Goal: Information Seeking & Learning: Learn about a topic

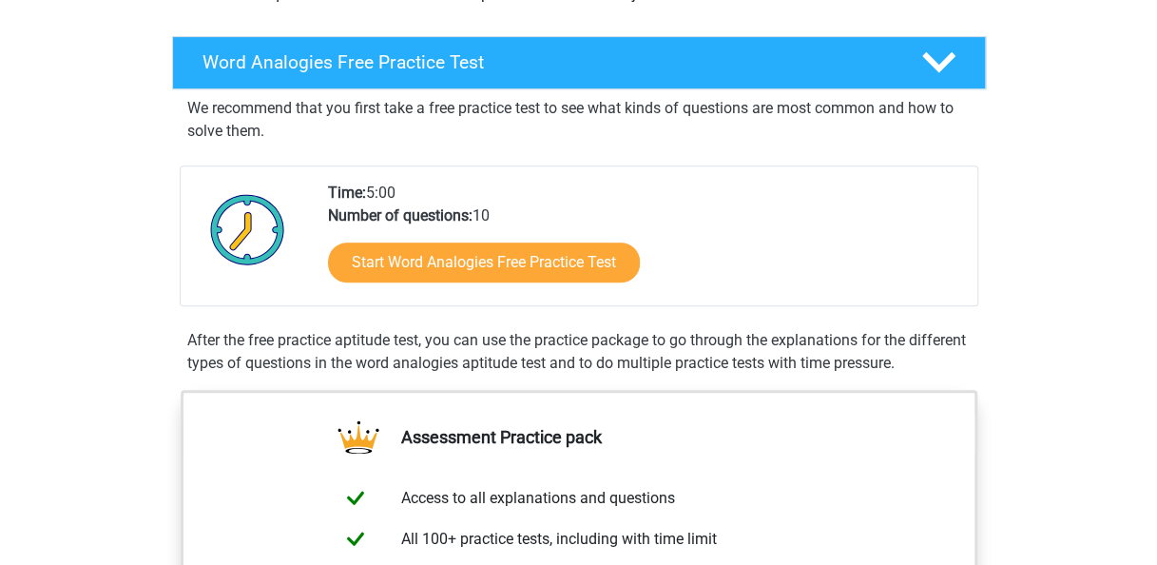
scroll to position [280, 0]
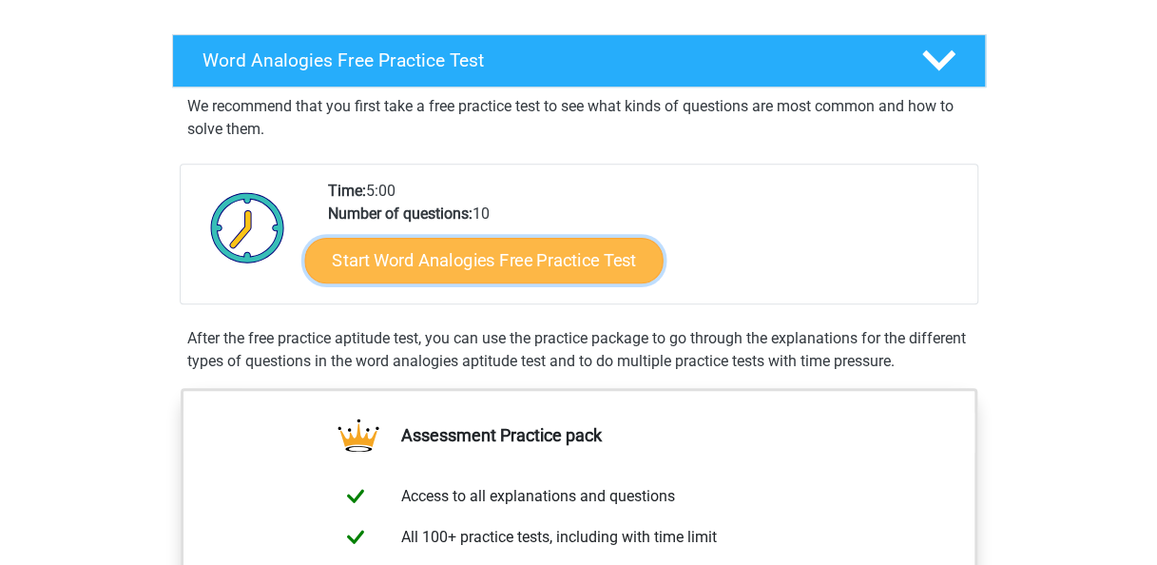
click at [591, 261] on link "Start Word Analogies Free Practice Test" at bounding box center [483, 260] width 358 height 46
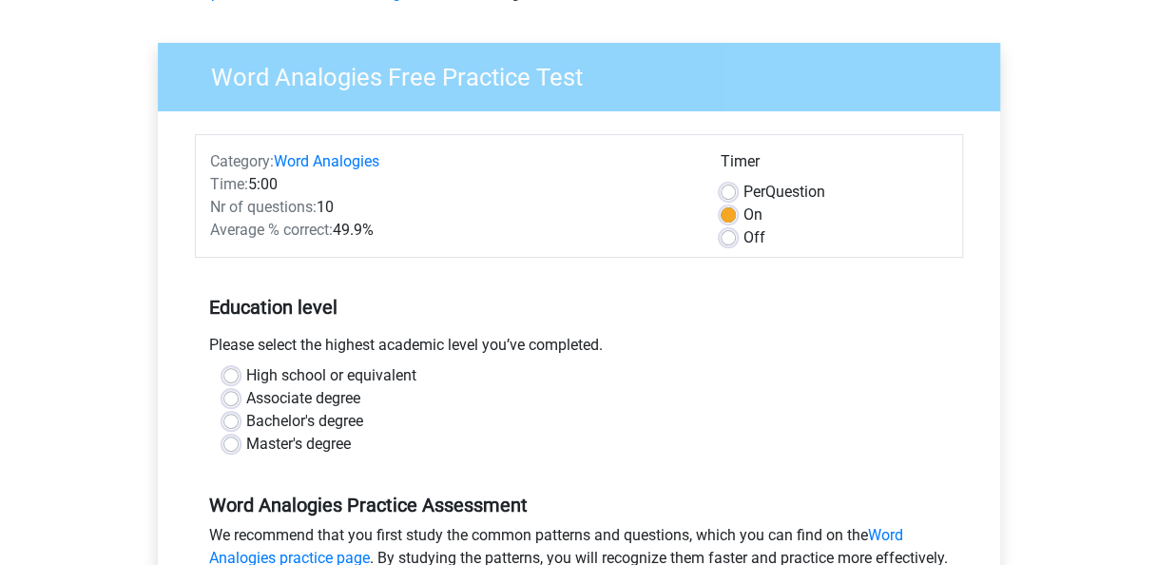
scroll to position [210, 0]
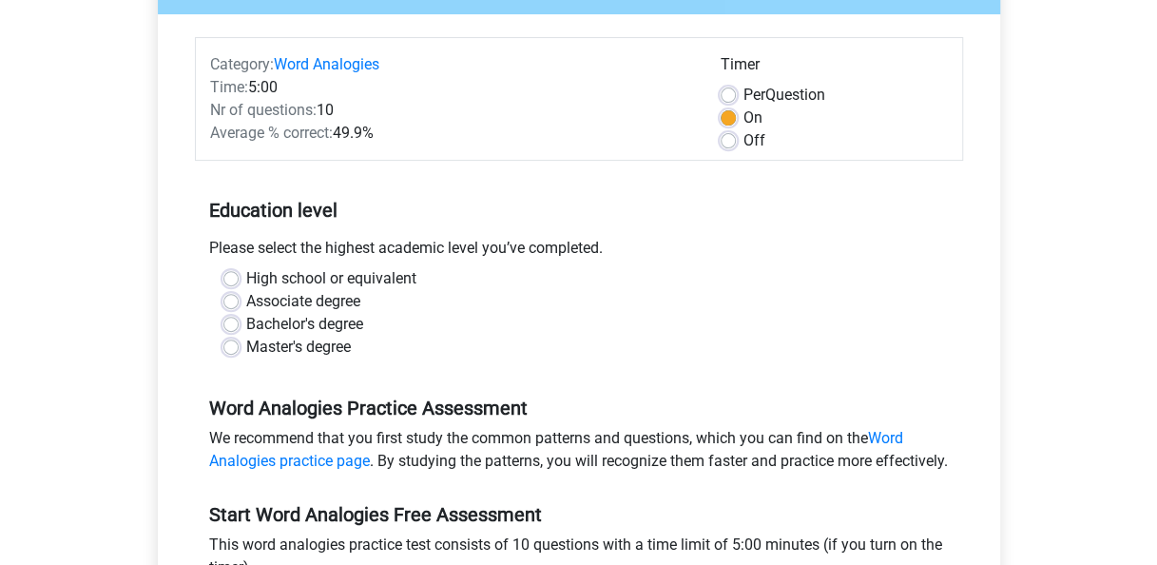
click at [246, 328] on label "Bachelor's degree" at bounding box center [304, 324] width 117 height 23
click at [232, 328] on input "Bachelor's degree" at bounding box center [230, 322] width 15 height 19
radio input "true"
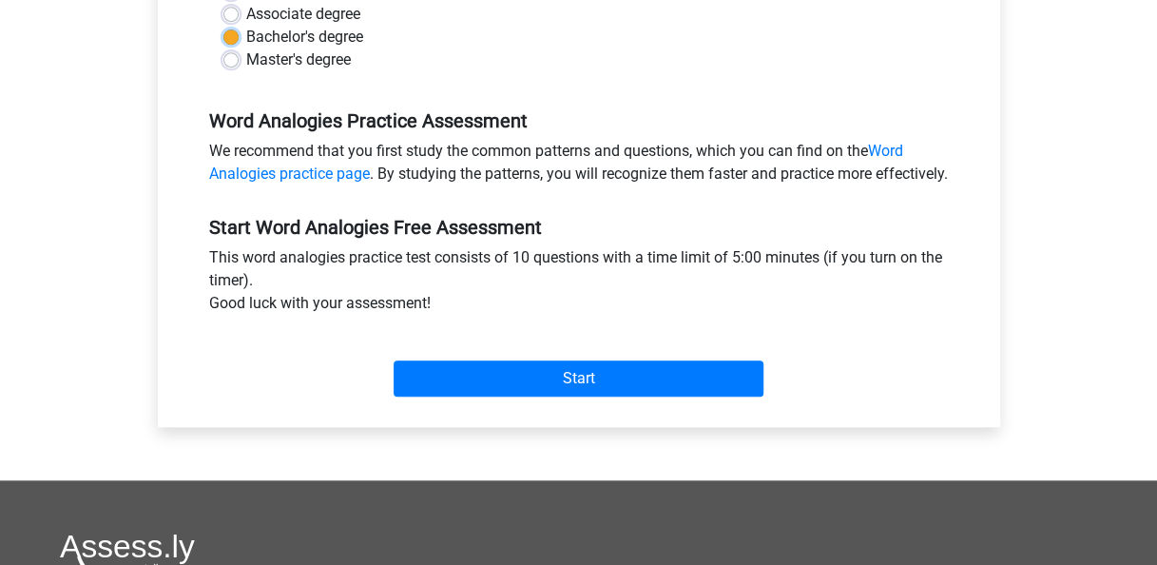
scroll to position [504, 0]
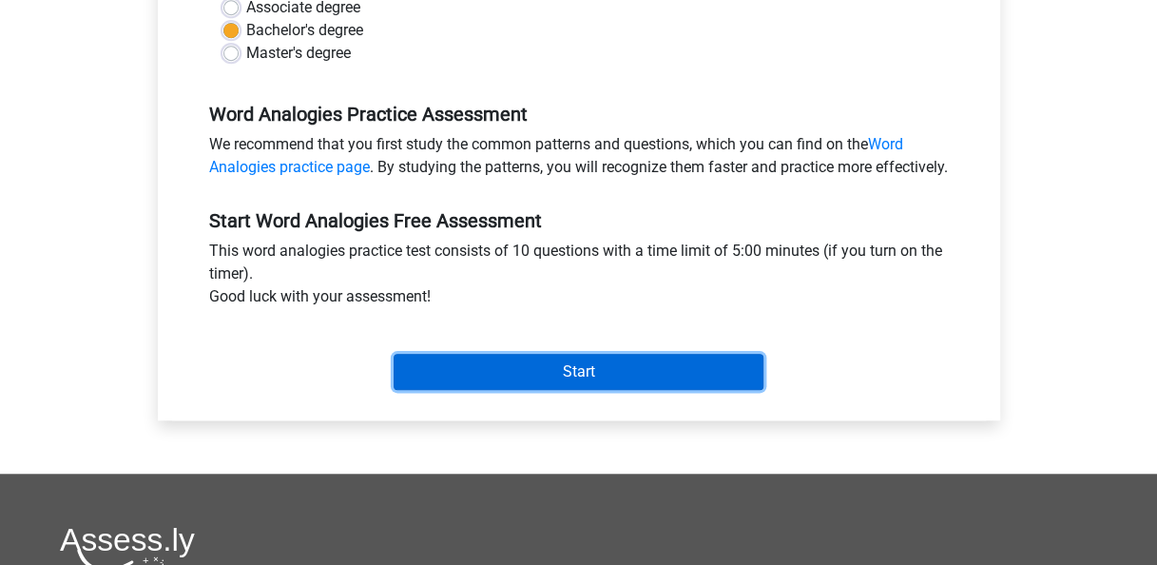
click at [728, 380] on input "Start" at bounding box center [579, 372] width 370 height 36
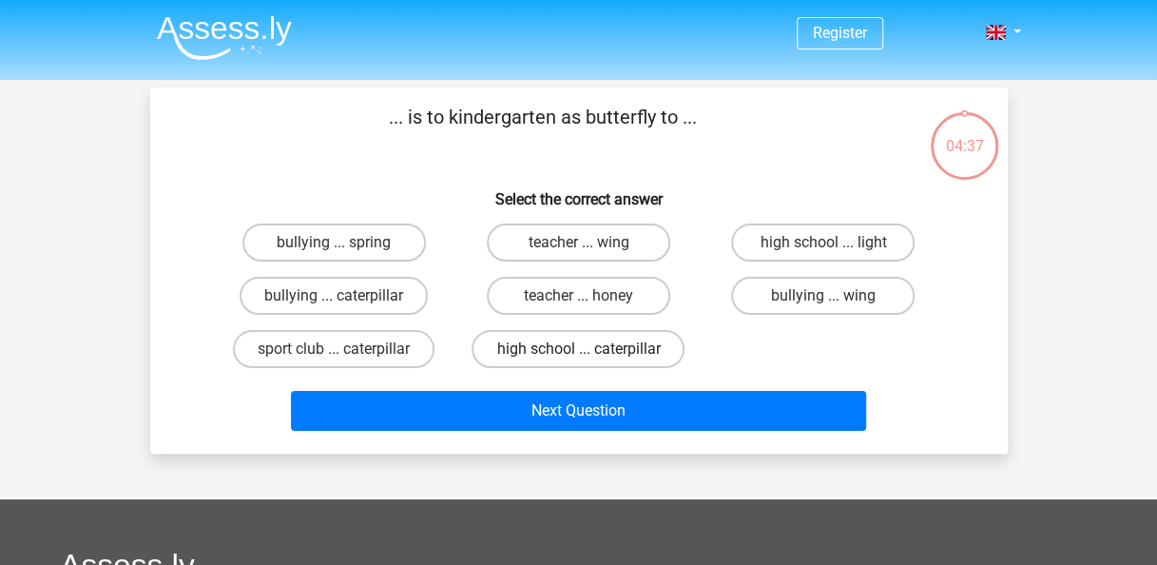
click at [642, 349] on label "high school ... caterpillar" at bounding box center [578, 349] width 213 height 38
click at [590, 349] on input "high school ... caterpillar" at bounding box center [584, 355] width 12 height 12
radio input "true"
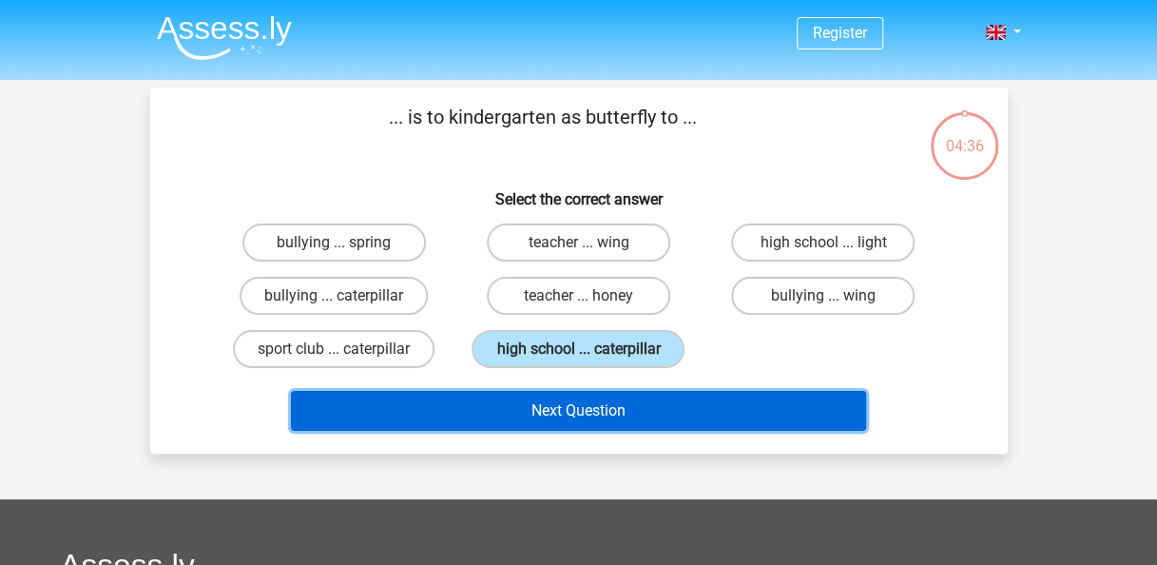
click at [657, 407] on button "Next Question" at bounding box center [578, 411] width 575 height 40
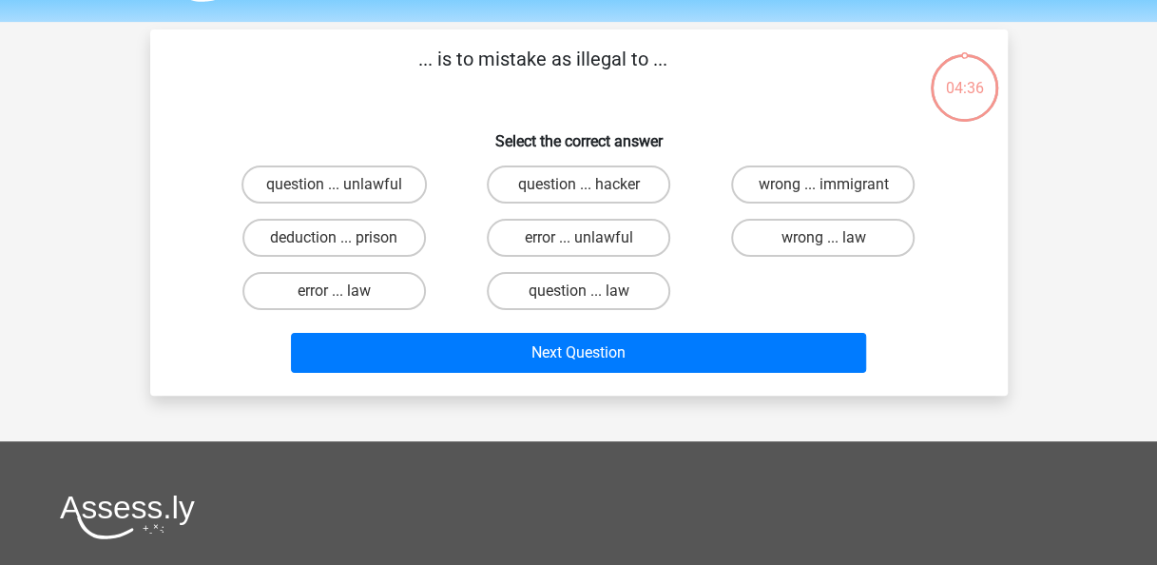
scroll to position [87, 0]
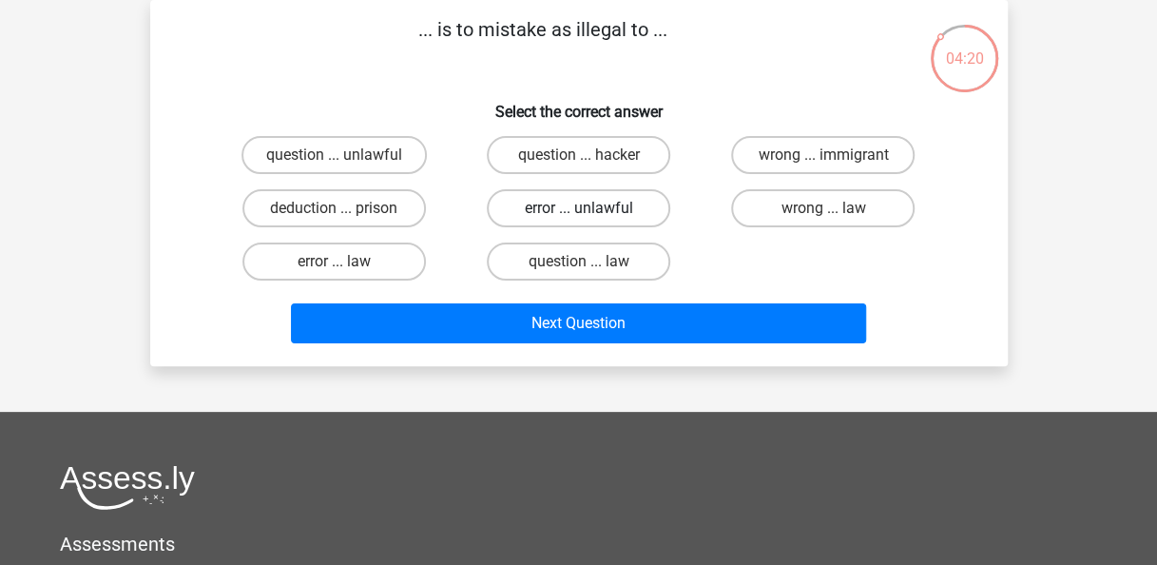
click at [594, 205] on label "error ... unlawful" at bounding box center [578, 208] width 183 height 38
click at [590, 208] on input "error ... unlawful" at bounding box center [584, 214] width 12 height 12
radio input "true"
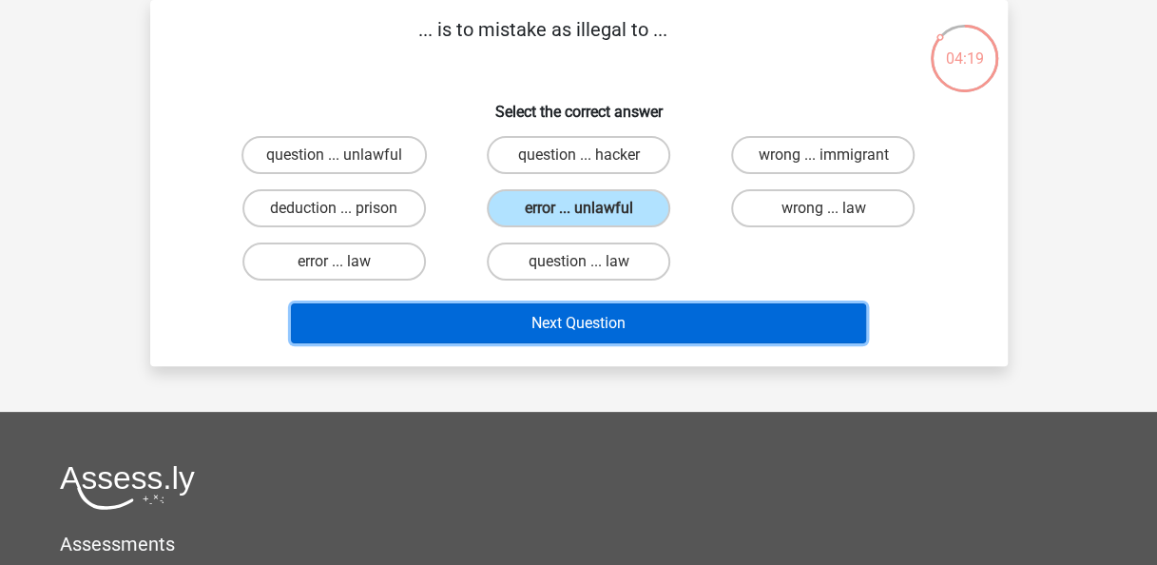
click at [601, 321] on button "Next Question" at bounding box center [578, 323] width 575 height 40
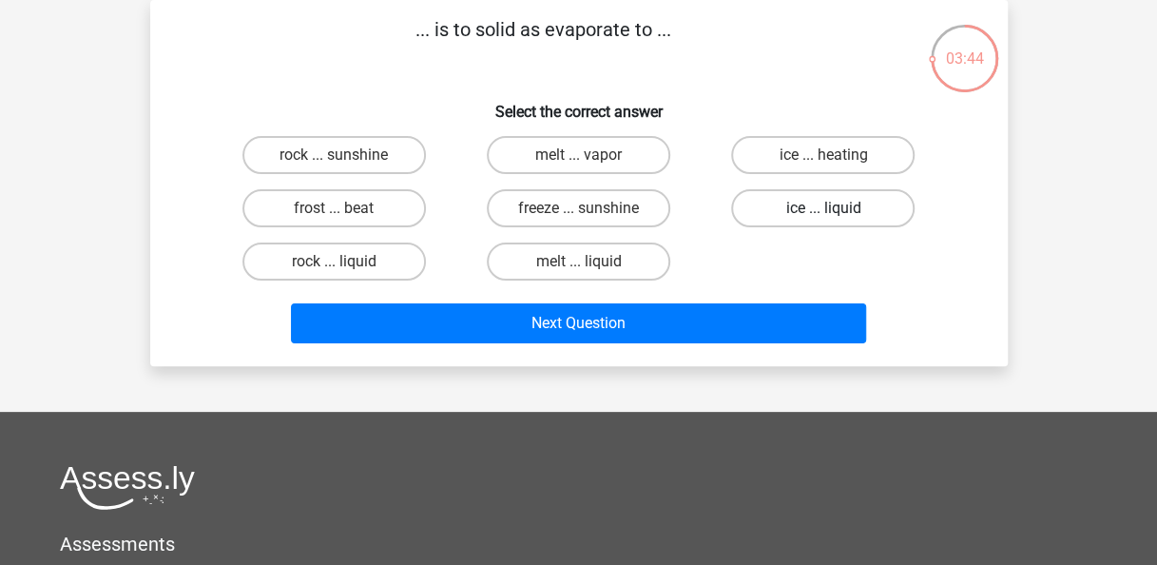
click at [778, 219] on label "ice ... liquid" at bounding box center [822, 208] width 183 height 38
click at [823, 219] on input "ice ... liquid" at bounding box center [829, 214] width 12 height 12
radio input "true"
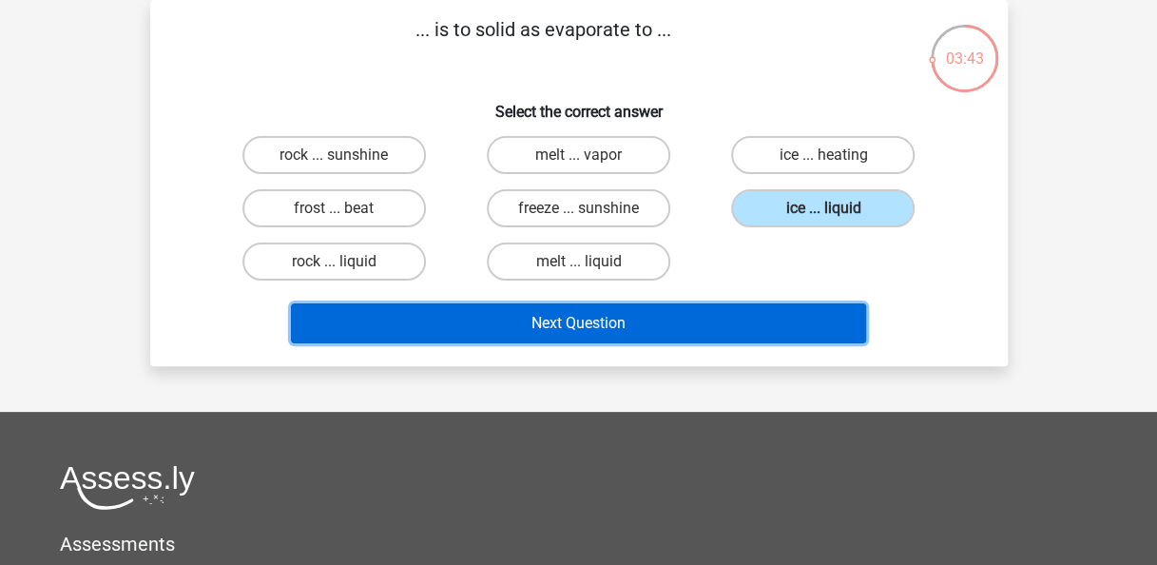
click at [734, 323] on button "Next Question" at bounding box center [578, 323] width 575 height 40
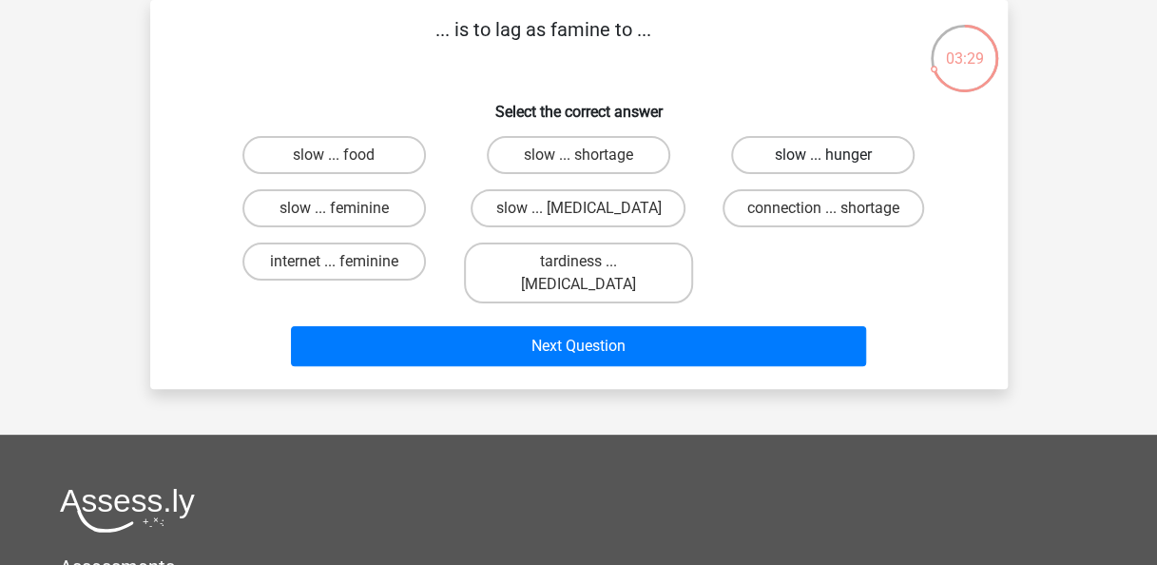
click at [823, 150] on label "slow ... hunger" at bounding box center [822, 155] width 183 height 38
click at [823, 155] on input "slow ... hunger" at bounding box center [829, 161] width 12 height 12
radio input "true"
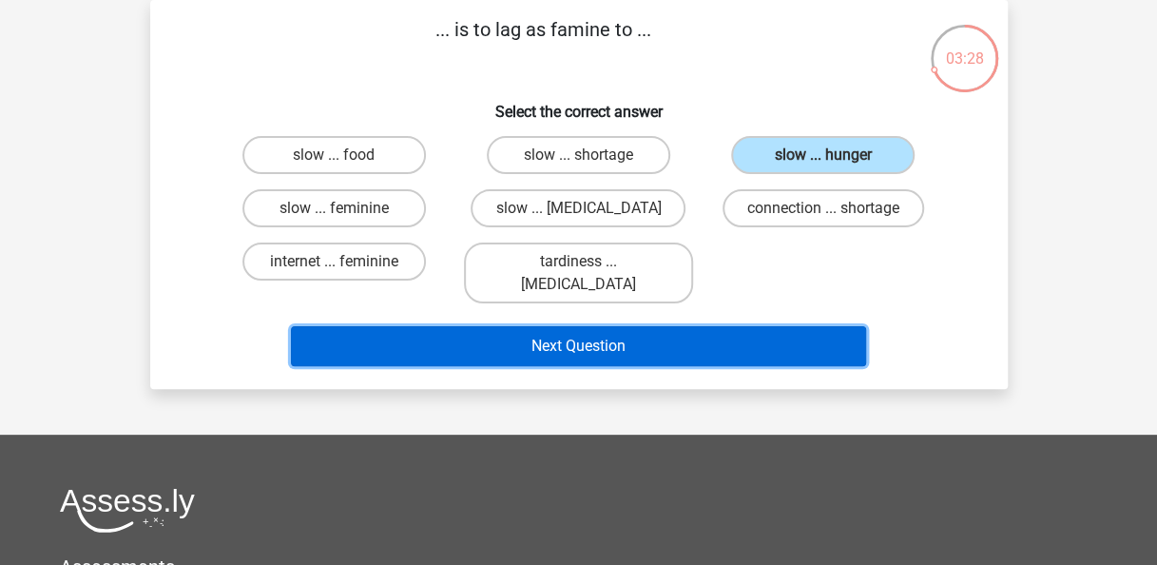
click at [723, 326] on button "Next Question" at bounding box center [578, 346] width 575 height 40
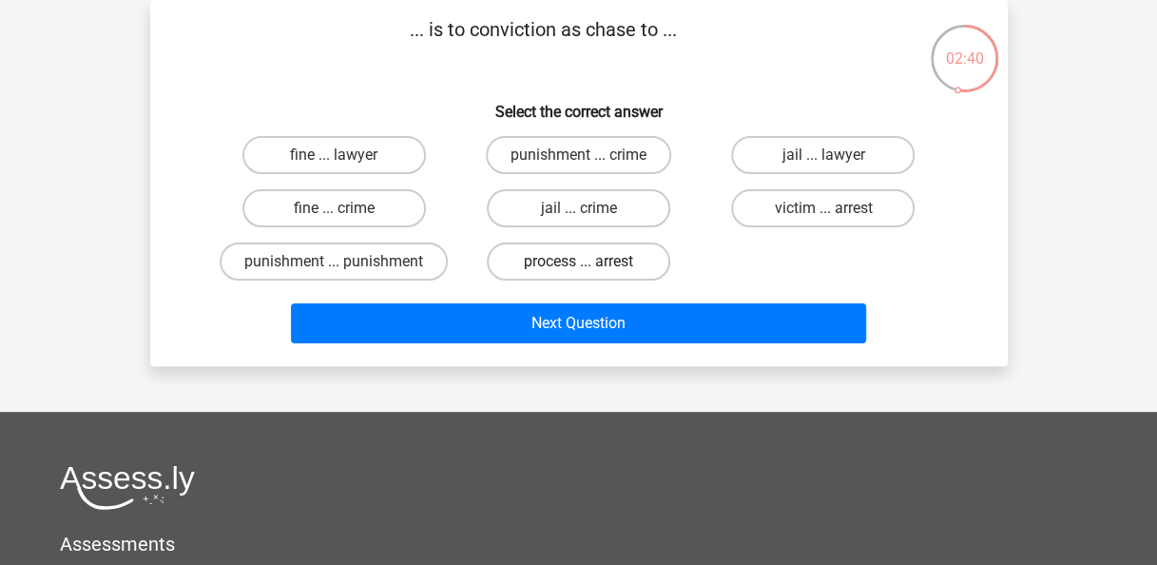
click at [638, 262] on label "process ... arrest" at bounding box center [578, 261] width 183 height 38
click at [590, 262] on input "process ... arrest" at bounding box center [584, 267] width 12 height 12
radio input "true"
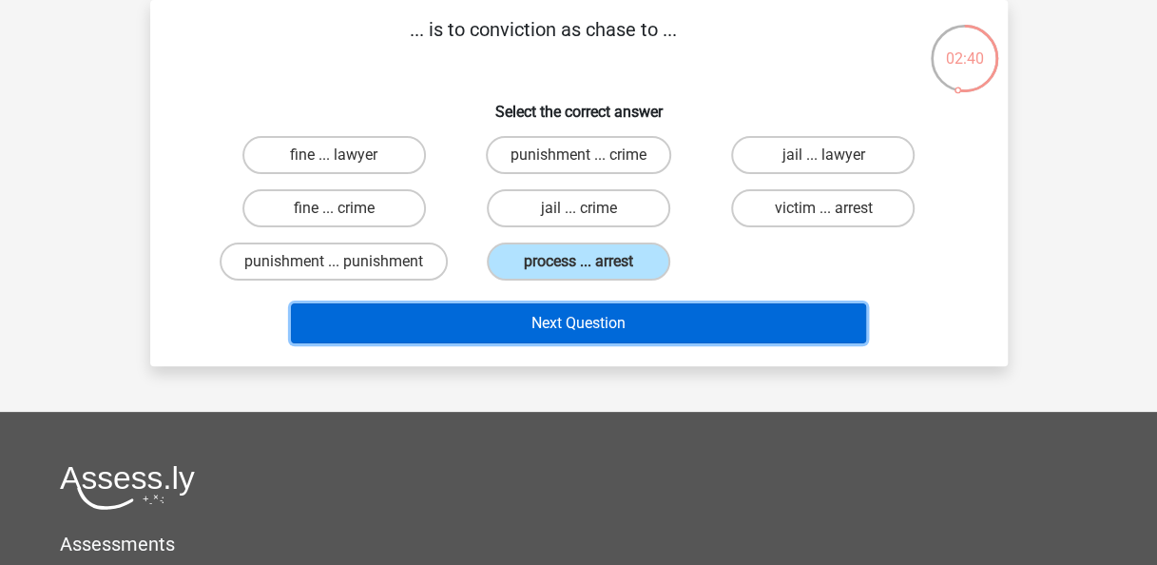
click at [646, 328] on button "Next Question" at bounding box center [578, 323] width 575 height 40
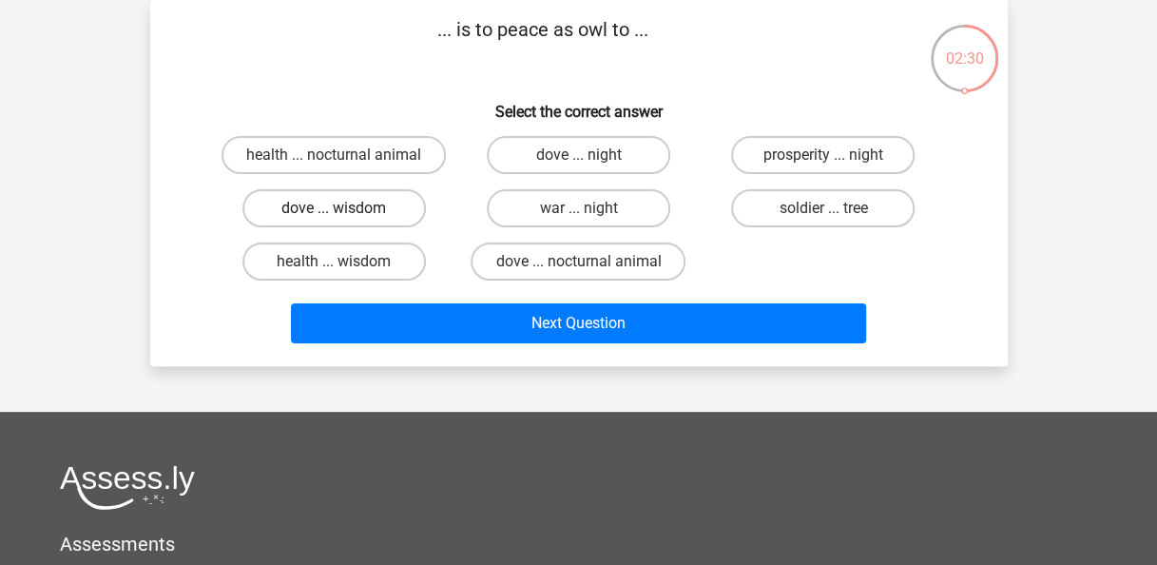
click at [409, 209] on label "dove ... wisdom" at bounding box center [333, 208] width 183 height 38
click at [346, 209] on input "dove ... wisdom" at bounding box center [340, 214] width 12 height 12
radio input "true"
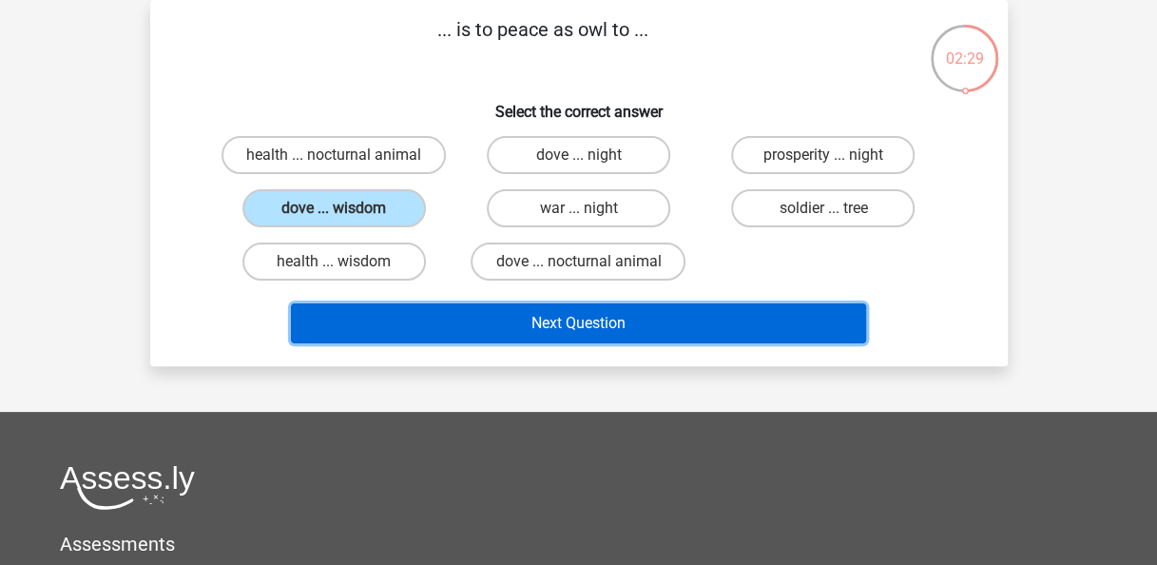
click at [491, 314] on button "Next Question" at bounding box center [578, 323] width 575 height 40
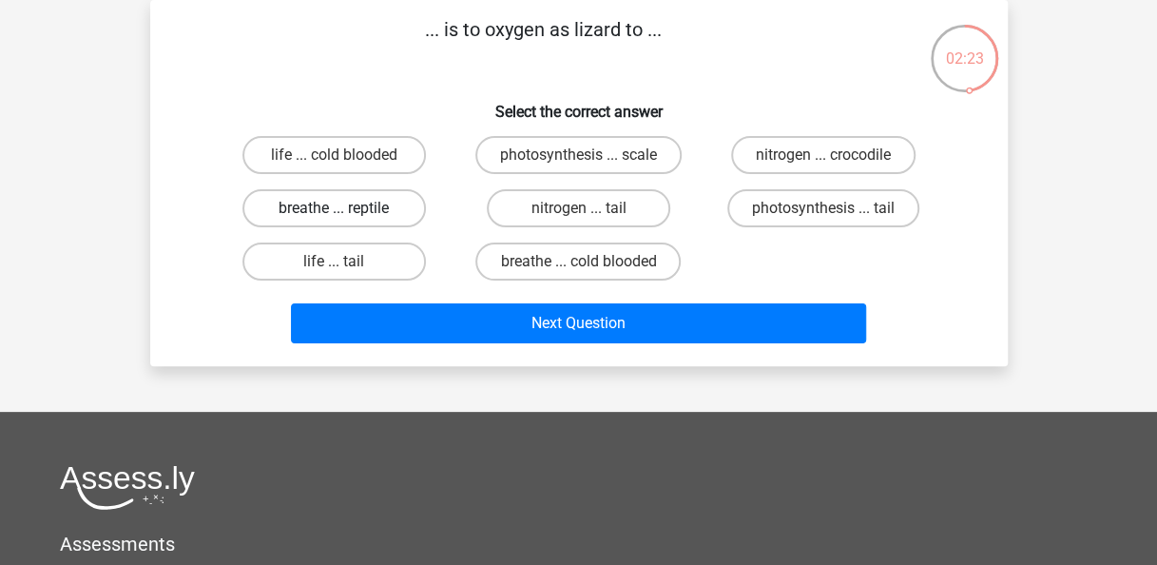
click at [395, 198] on label "breathe ... reptile" at bounding box center [333, 208] width 183 height 38
click at [346, 208] on input "breathe ... reptile" at bounding box center [340, 214] width 12 height 12
radio input "true"
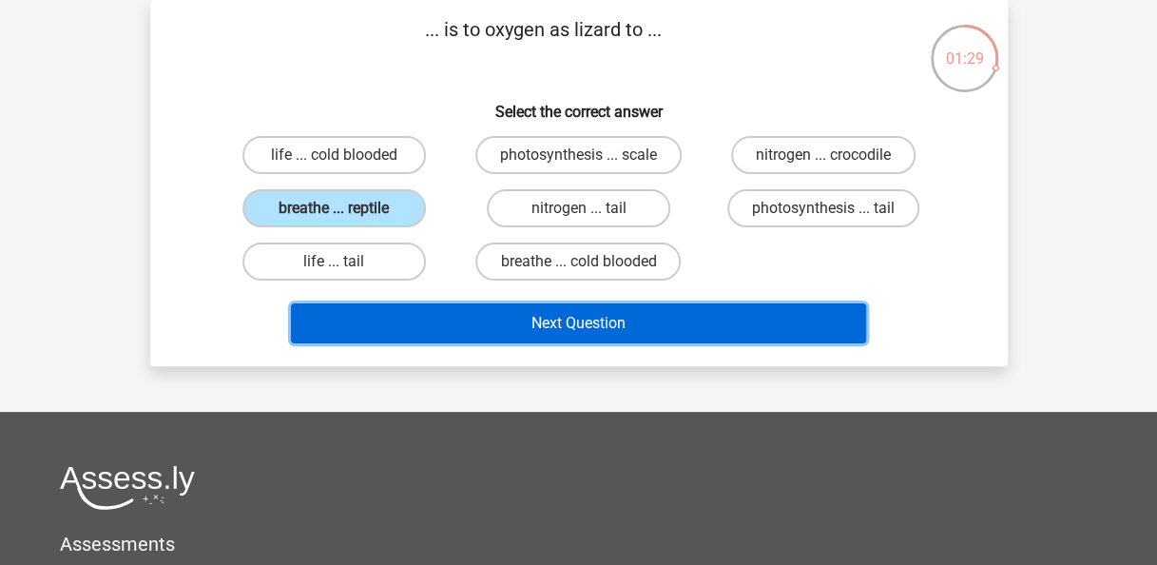
click at [491, 323] on button "Next Question" at bounding box center [578, 323] width 575 height 40
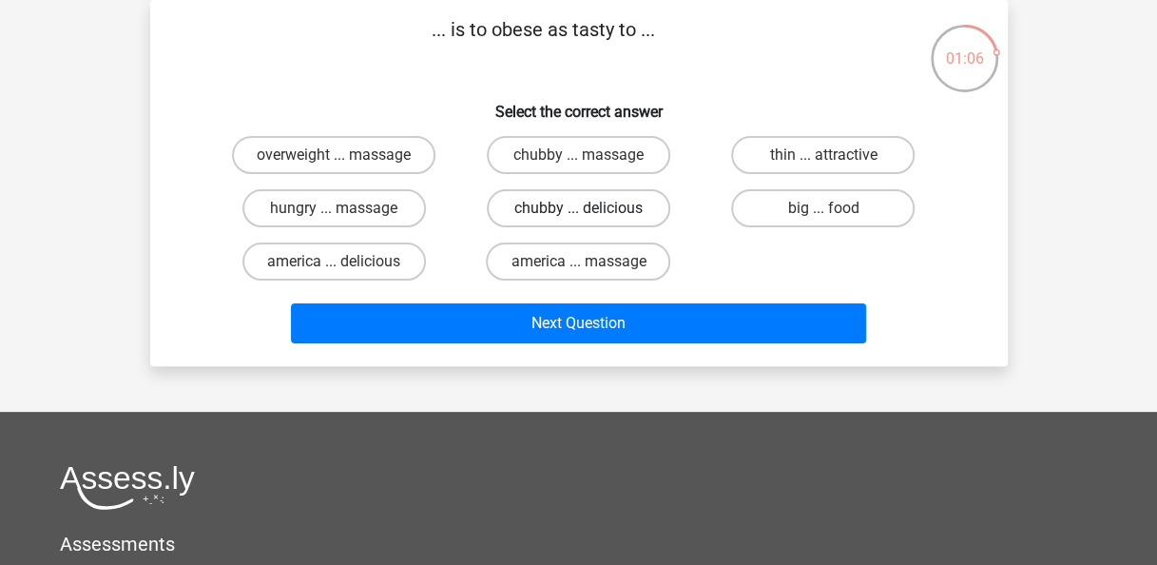
click at [577, 200] on label "chubby ... delicious" at bounding box center [578, 208] width 183 height 38
click at [578, 208] on input "chubby ... delicious" at bounding box center [584, 214] width 12 height 12
radio input "true"
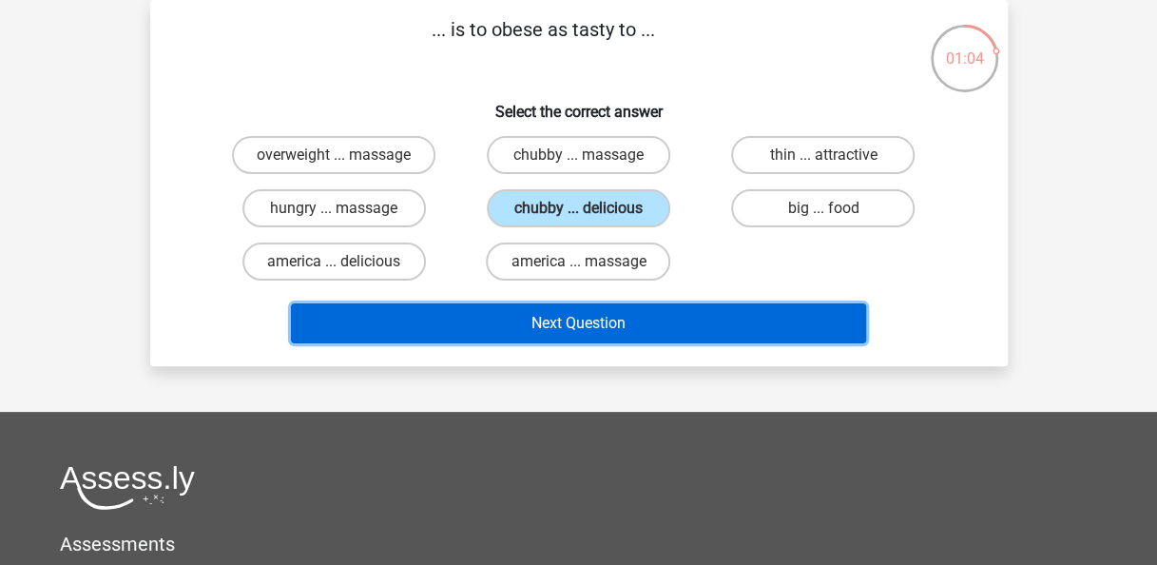
click at [595, 327] on button "Next Question" at bounding box center [578, 323] width 575 height 40
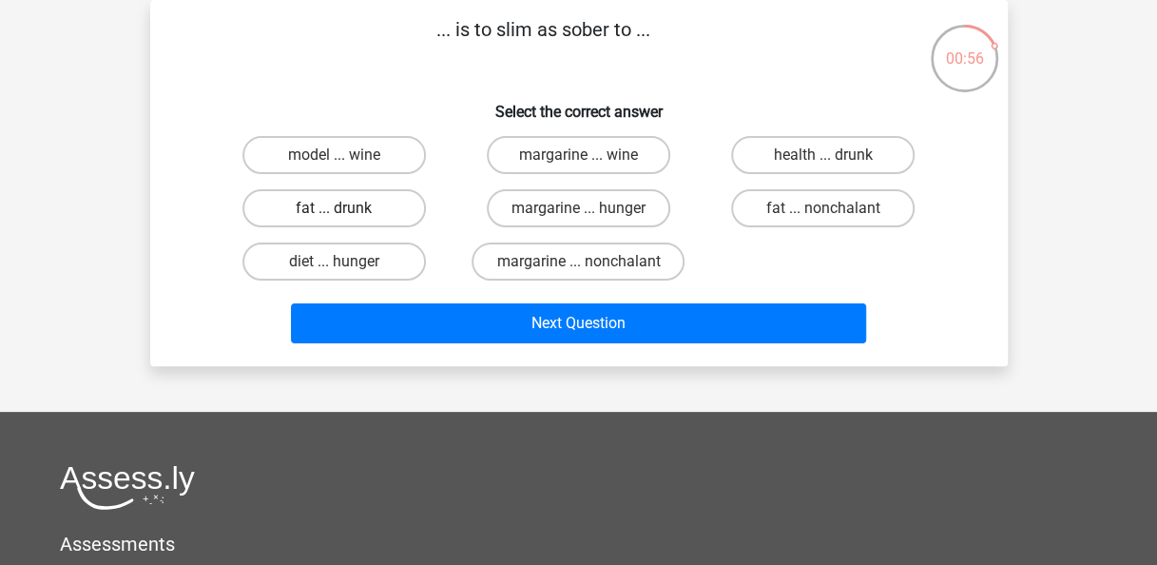
click at [386, 203] on label "fat ... drunk" at bounding box center [333, 208] width 183 height 38
click at [346, 208] on input "fat ... drunk" at bounding box center [340, 214] width 12 height 12
radio input "true"
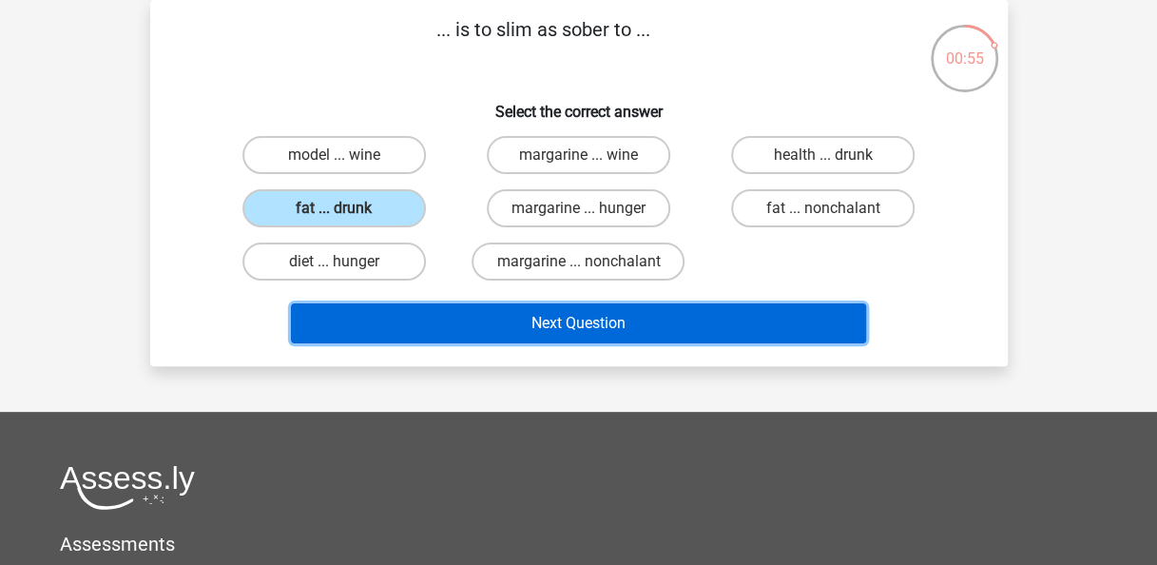
click at [498, 322] on button "Next Question" at bounding box center [578, 323] width 575 height 40
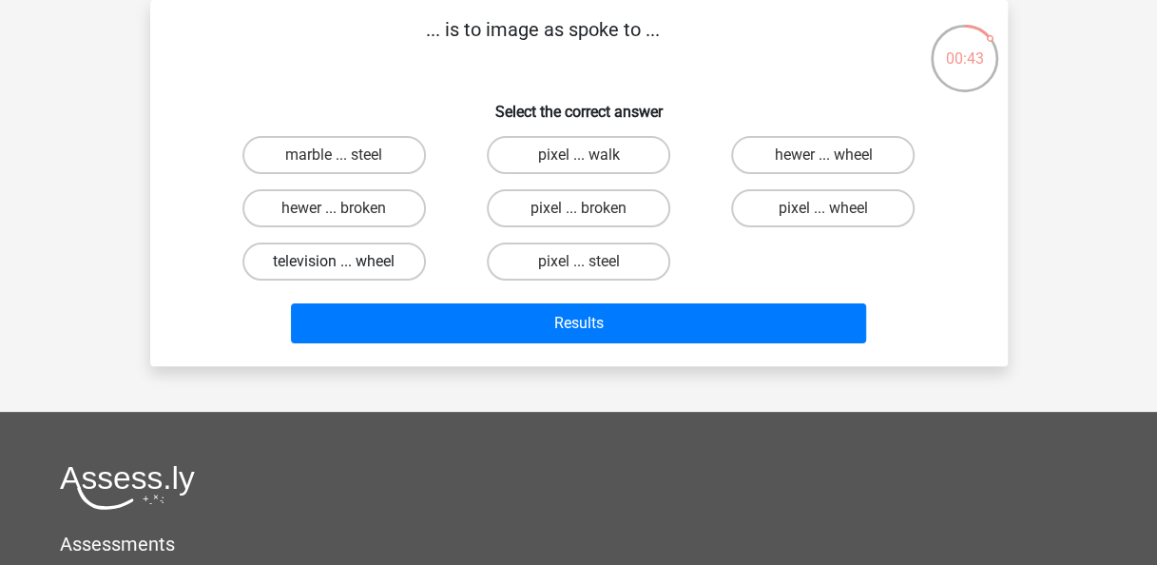
click at [386, 260] on label "television ... wheel" at bounding box center [333, 261] width 183 height 38
click at [346, 261] on input "television ... wheel" at bounding box center [340, 267] width 12 height 12
radio input "true"
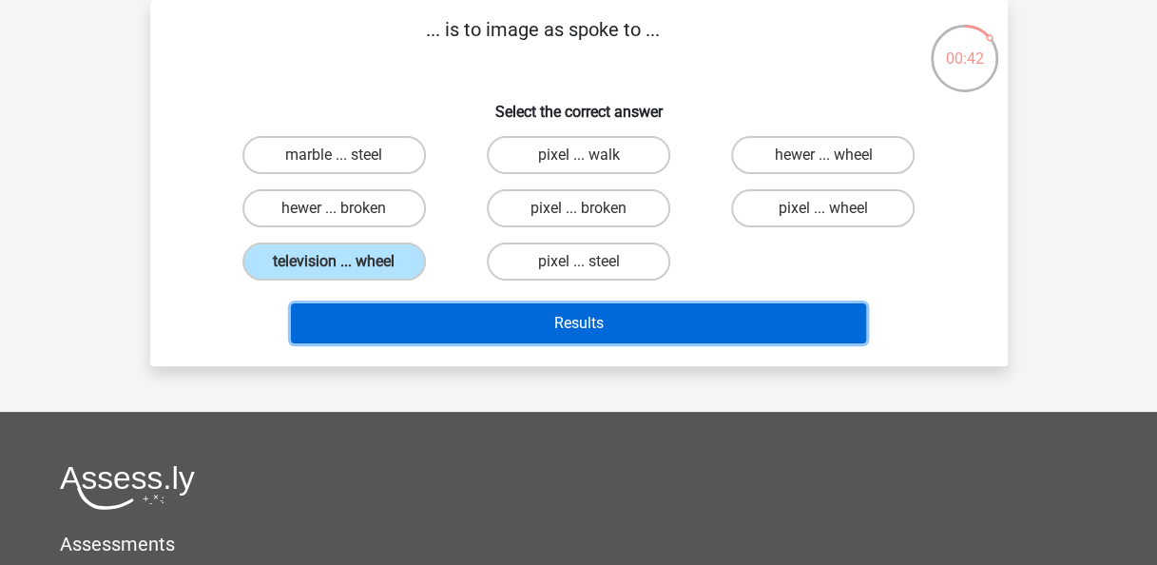
click at [443, 318] on button "Results" at bounding box center [578, 323] width 575 height 40
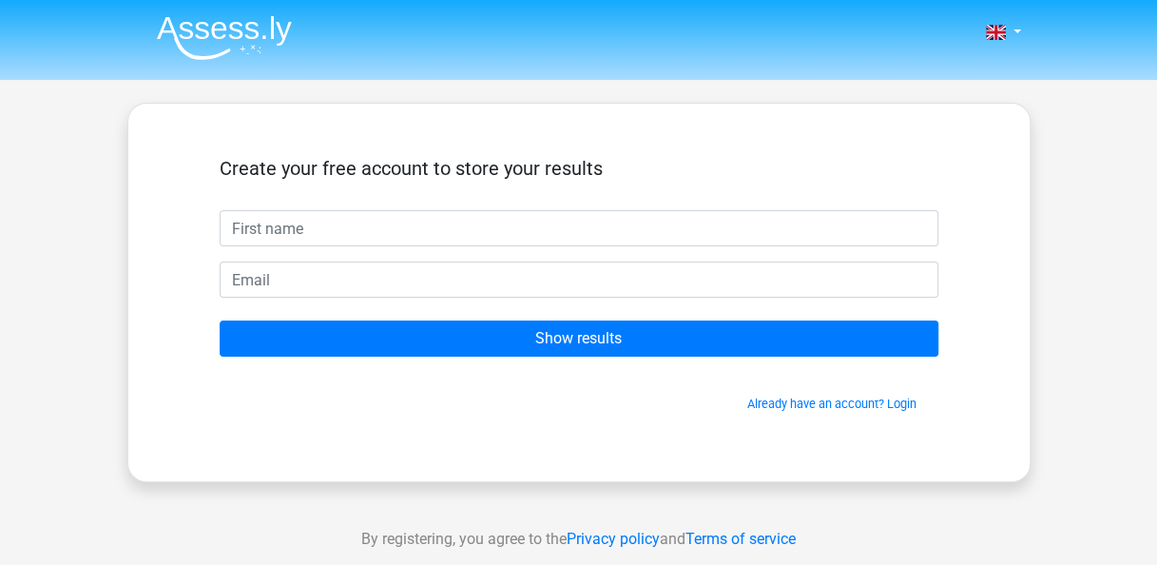
click at [446, 247] on form "Create your free account to store your results Show results Already have an acc…" at bounding box center [579, 285] width 719 height 256
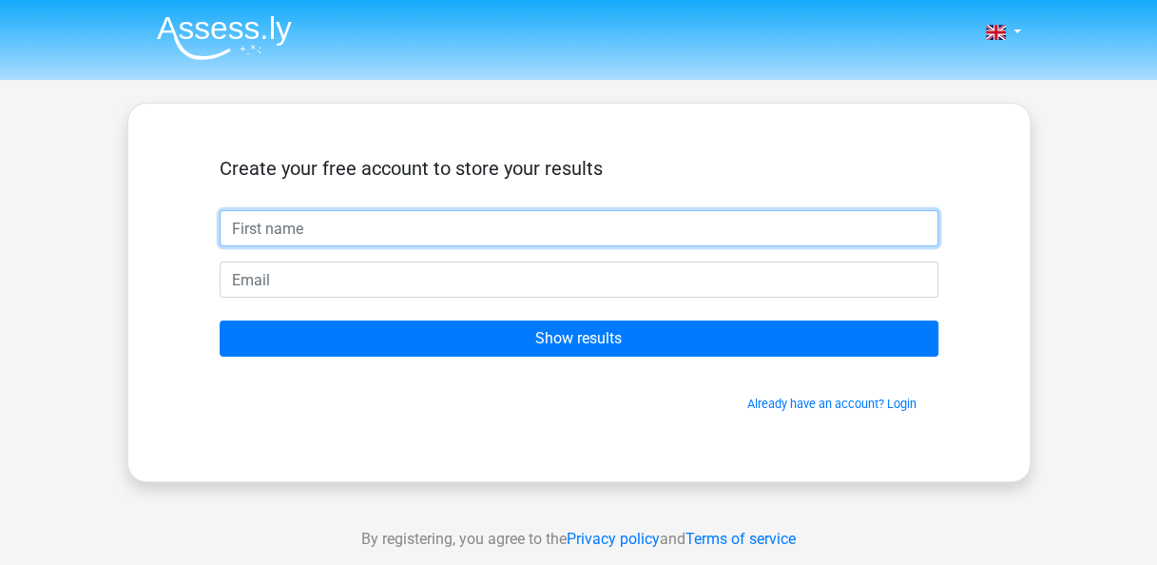
click at [443, 238] on input "text" at bounding box center [579, 228] width 719 height 36
type input "a"
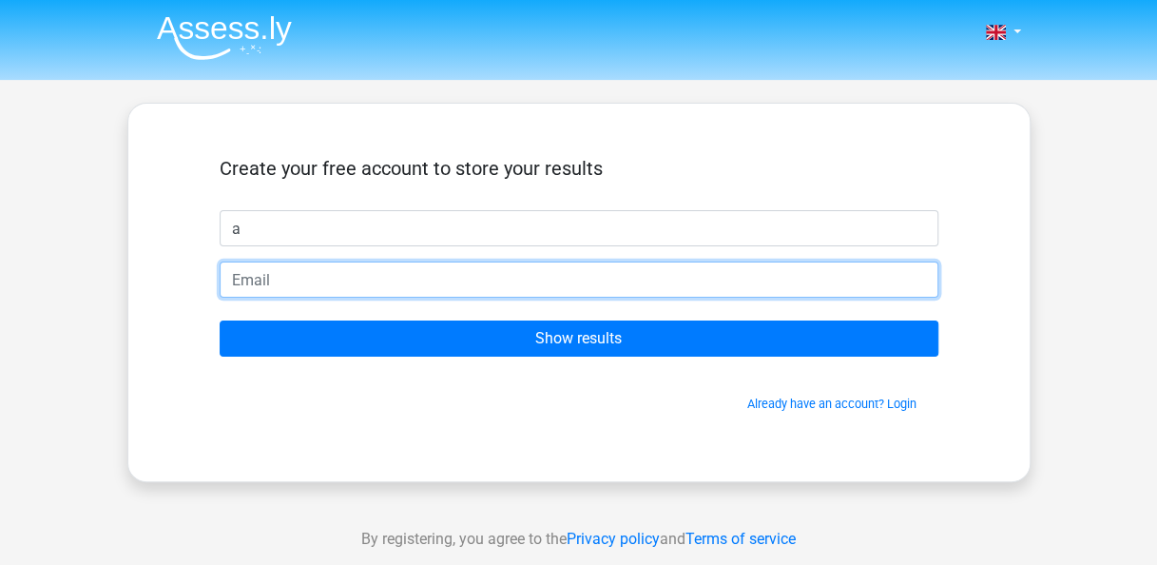
click at [441, 280] on input "email" at bounding box center [579, 279] width 719 height 36
type input "[EMAIL_ADDRESS][DOMAIN_NAME]"
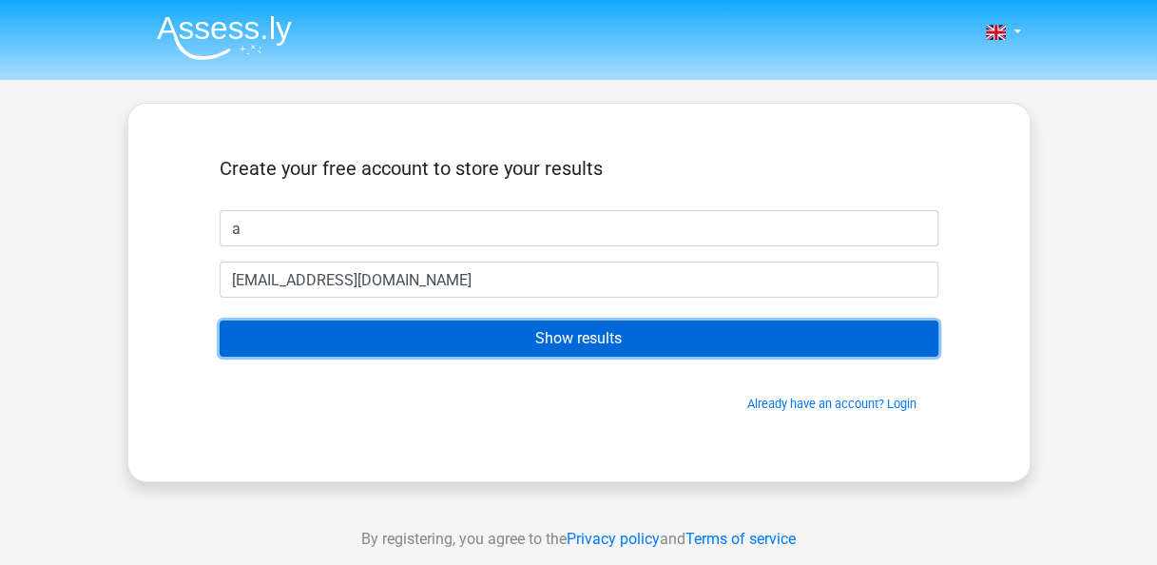
click at [627, 338] on input "Show results" at bounding box center [579, 338] width 719 height 36
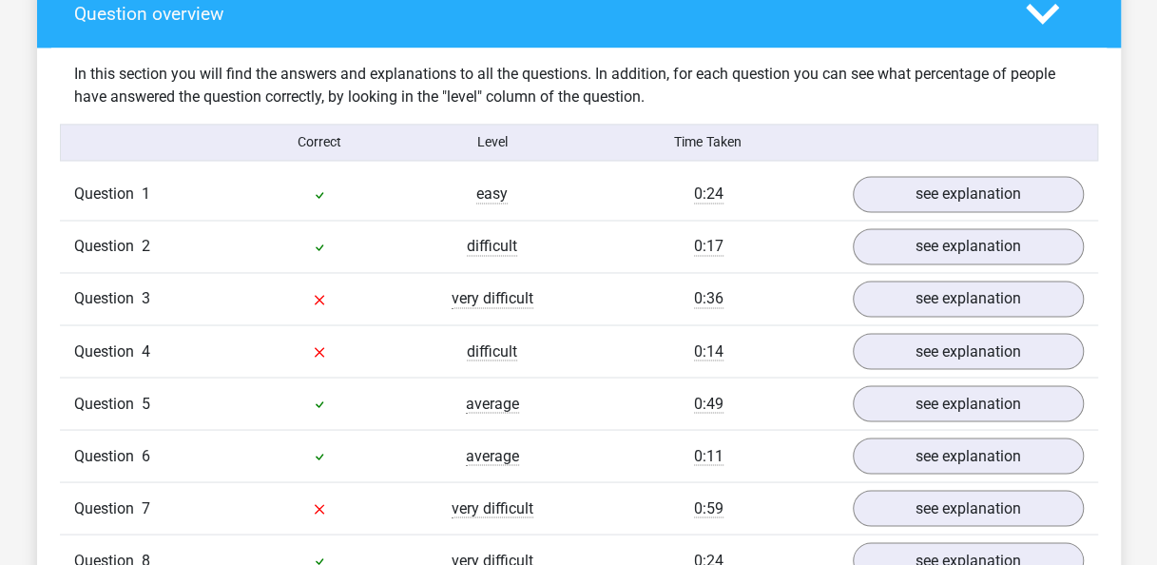
scroll to position [1436, 0]
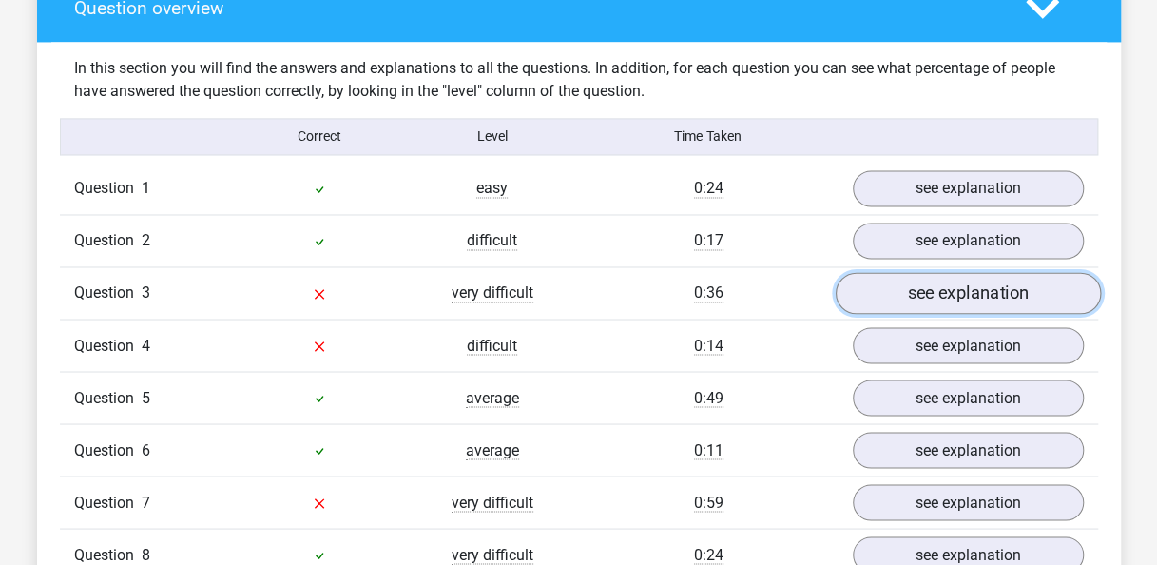
click at [1043, 299] on link "see explanation" at bounding box center [967, 293] width 265 height 42
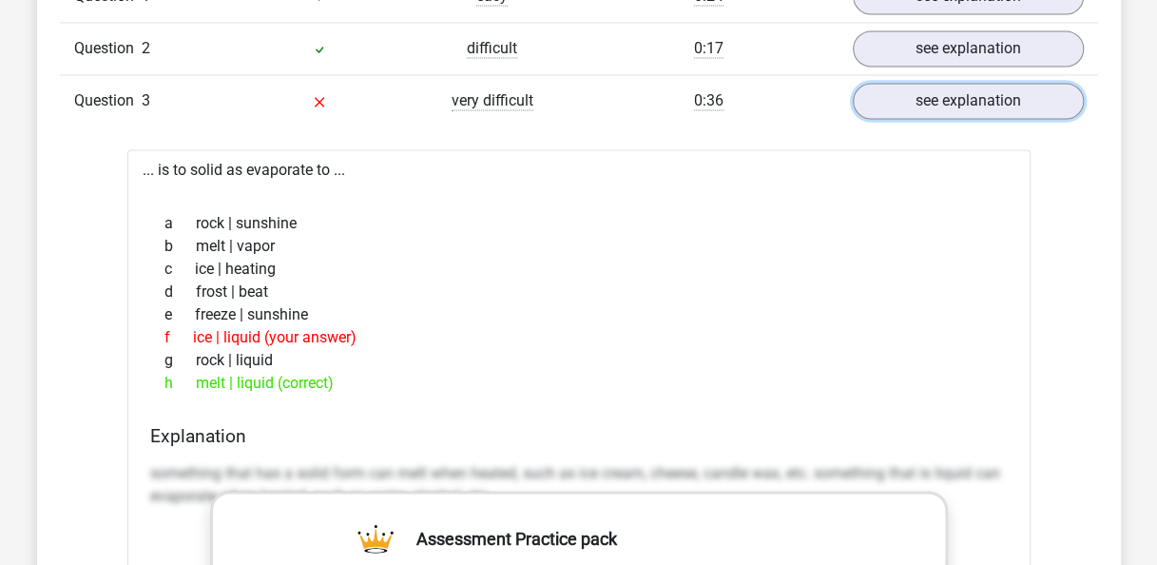
scroll to position [1633, 0]
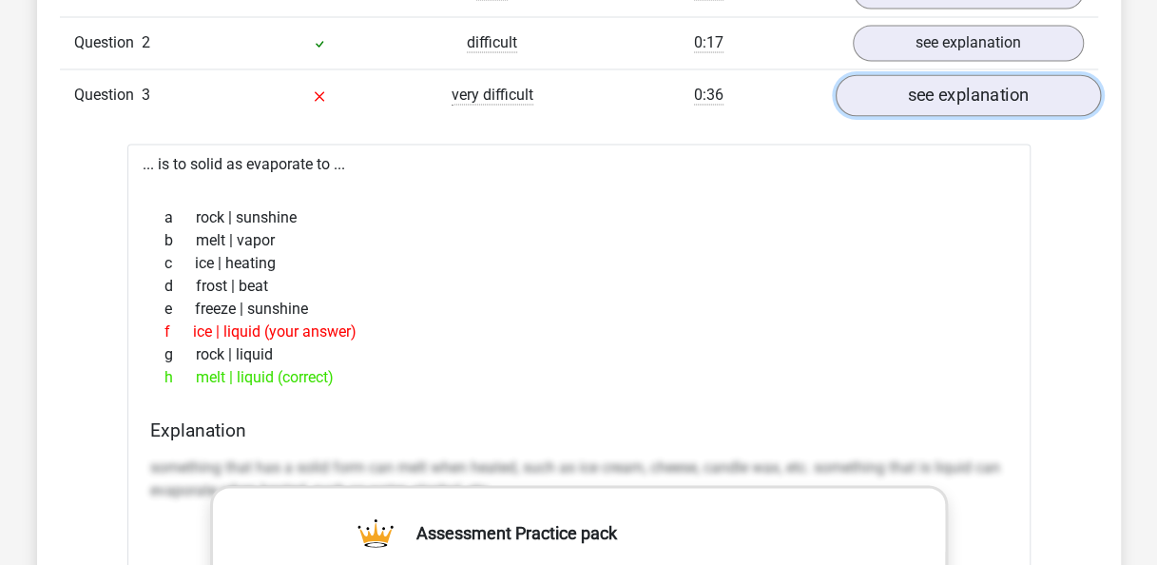
click at [1061, 86] on link "see explanation" at bounding box center [967, 95] width 265 height 42
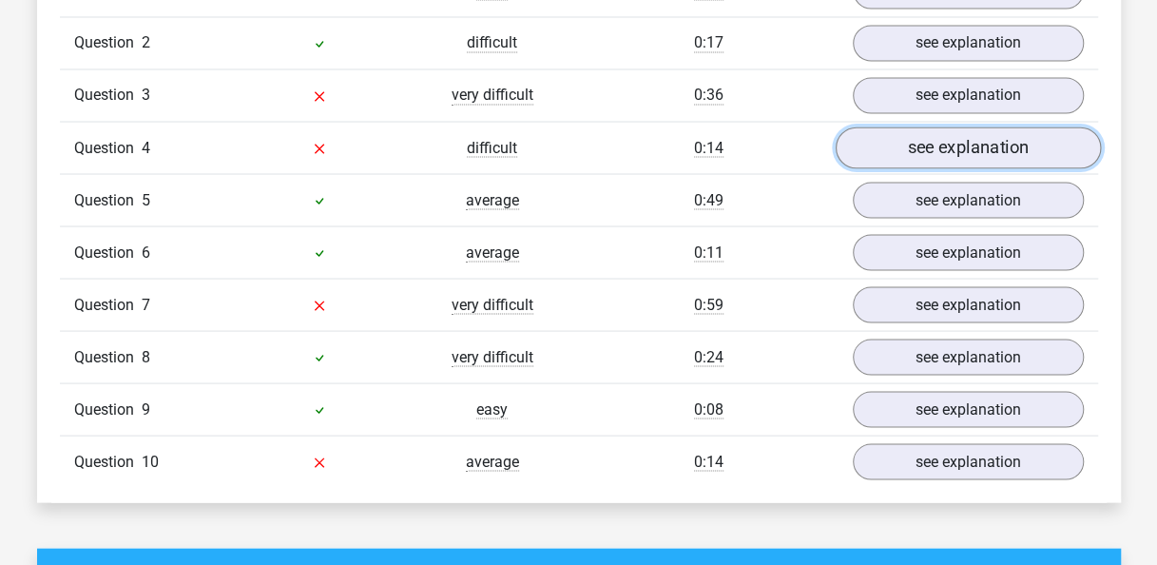
click at [1030, 139] on link "see explanation" at bounding box center [967, 147] width 265 height 42
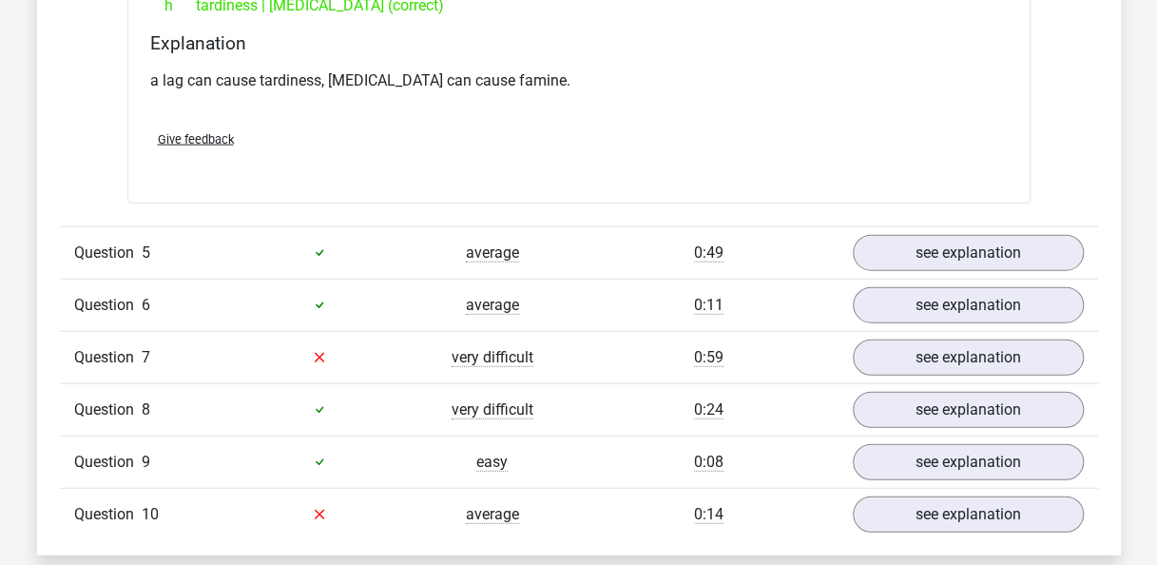
scroll to position [2140, 0]
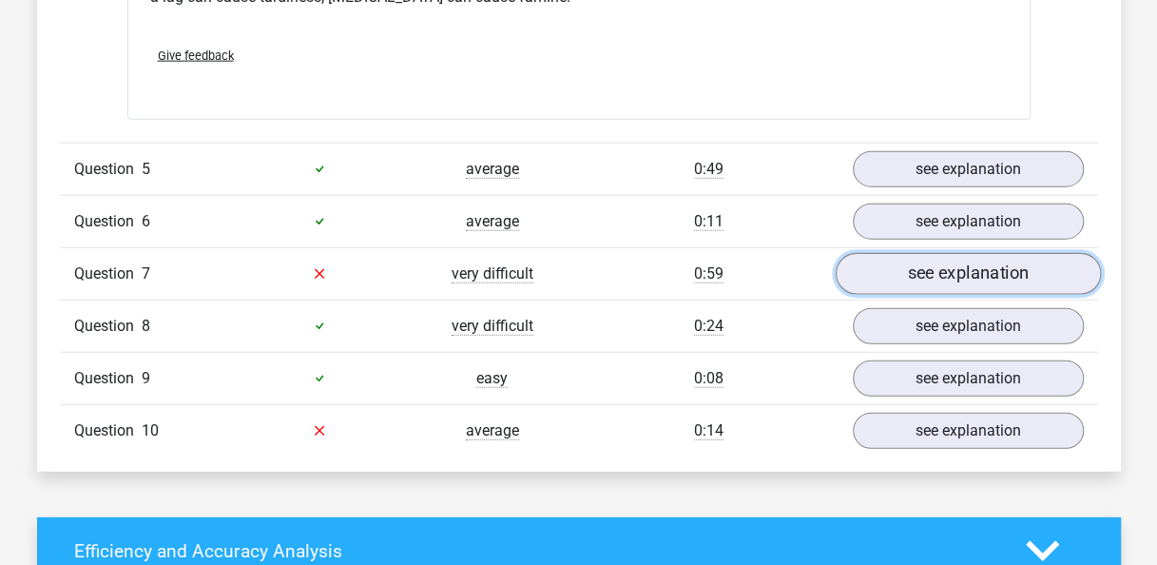
click at [1050, 265] on link "see explanation" at bounding box center [967, 274] width 265 height 42
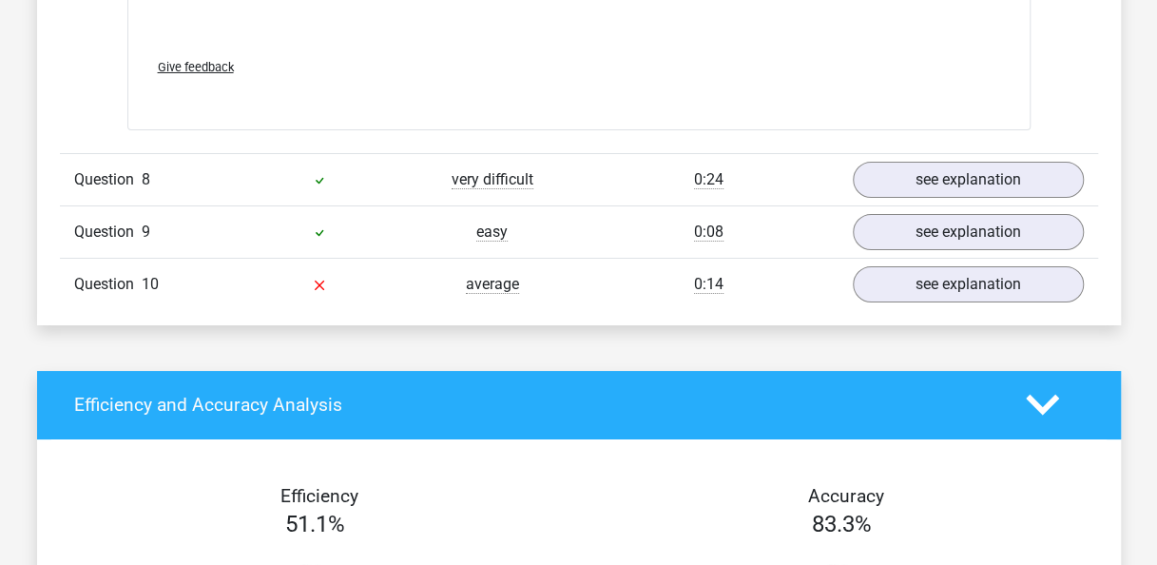
scroll to position [3322, 0]
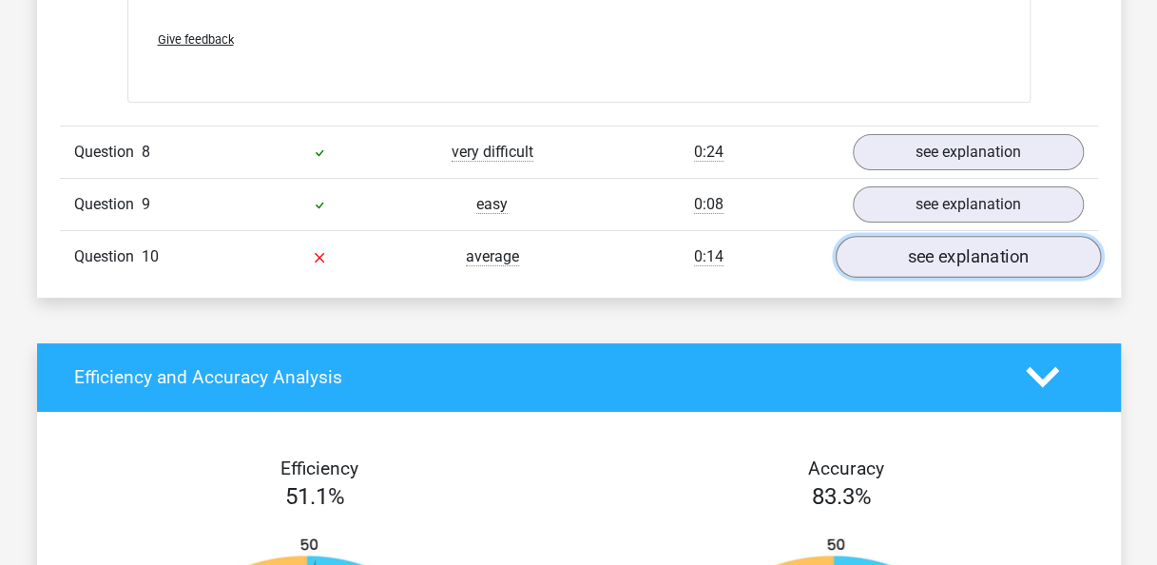
click at [1059, 251] on link "see explanation" at bounding box center [967, 257] width 265 height 42
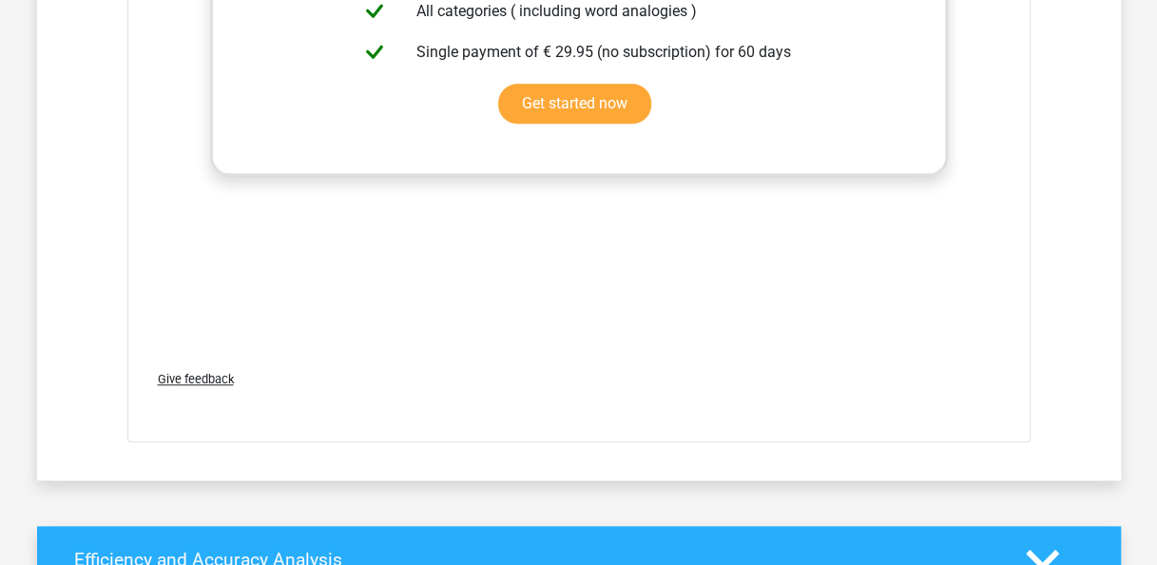
scroll to position [0, 0]
